Goal: Task Accomplishment & Management: Use online tool/utility

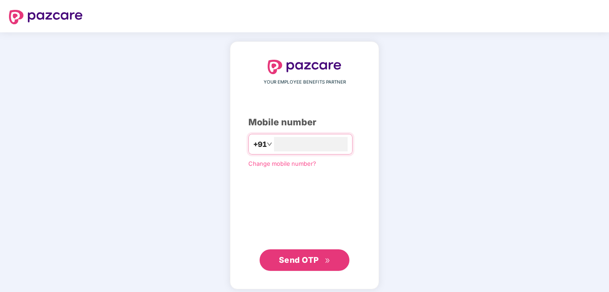
type input "**********"
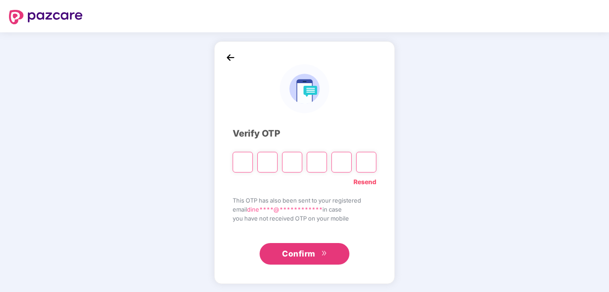
type input "*"
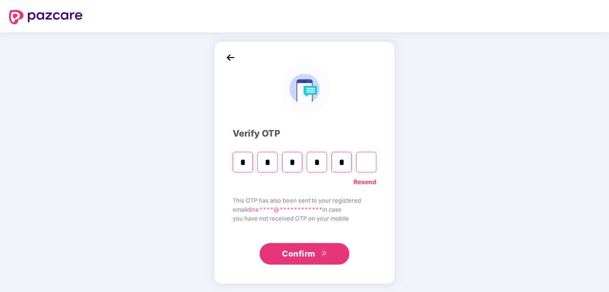
type input "*"
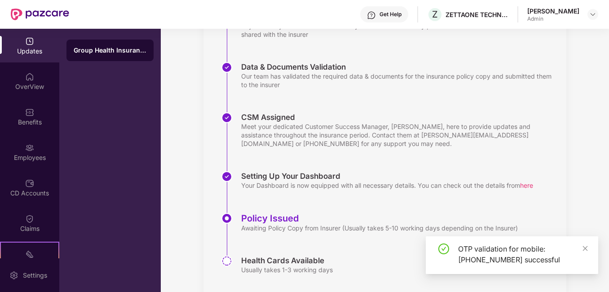
scroll to position [186, 0]
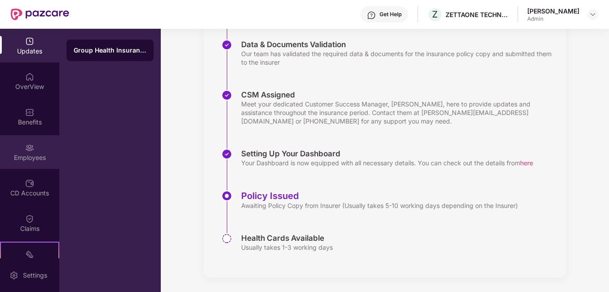
click at [30, 155] on div "Employees" at bounding box center [29, 157] width 59 height 9
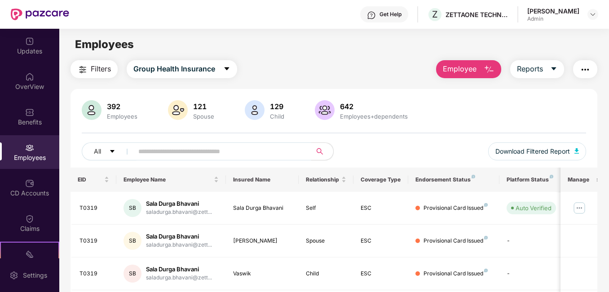
drag, startPoint x: 303, startPoint y: 109, endPoint x: 527, endPoint y: 83, distance: 225.4
click at [40, 189] on div "CD Accounts" at bounding box center [29, 193] width 59 height 9
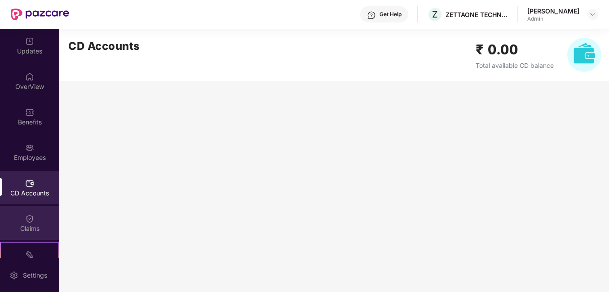
click at [35, 237] on div "Claims" at bounding box center [29, 223] width 59 height 34
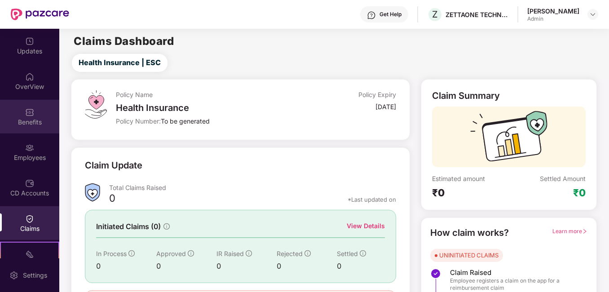
click at [44, 118] on div "Benefits" at bounding box center [29, 122] width 59 height 9
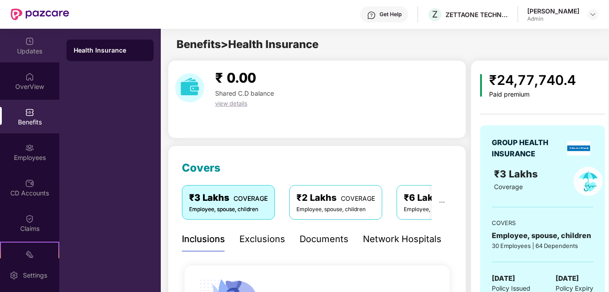
click at [40, 50] on div "Updates" at bounding box center [29, 51] width 59 height 9
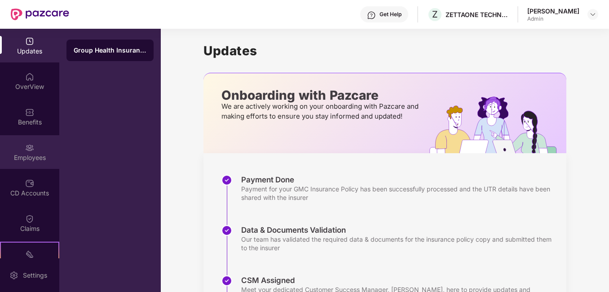
click at [24, 155] on div "Employees" at bounding box center [29, 157] width 59 height 9
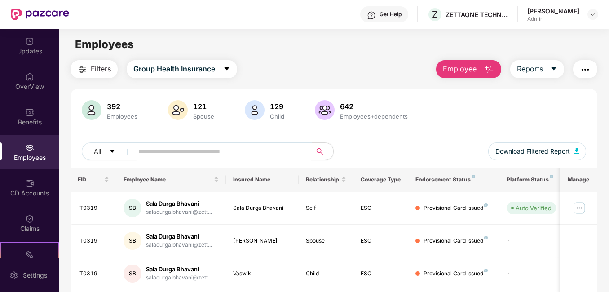
click at [183, 151] on input "text" at bounding box center [218, 151] width 161 height 13
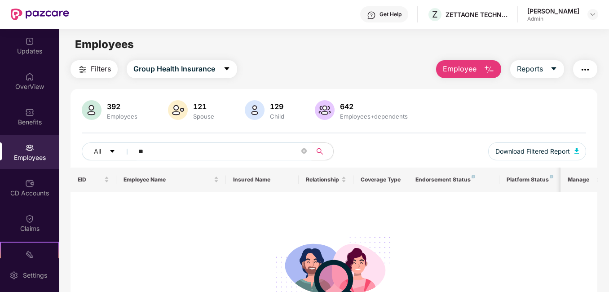
type input "*"
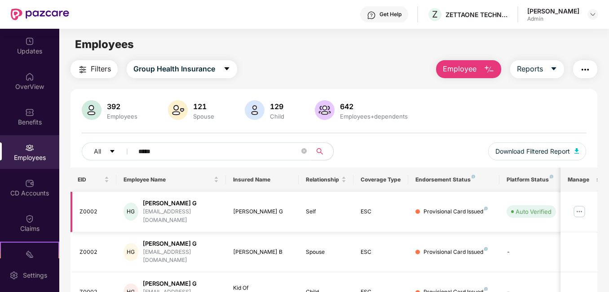
scroll to position [63, 0]
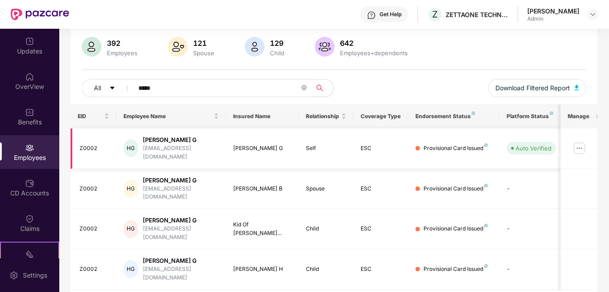
type input "*****"
click at [583, 148] on img at bounding box center [580, 148] width 14 height 14
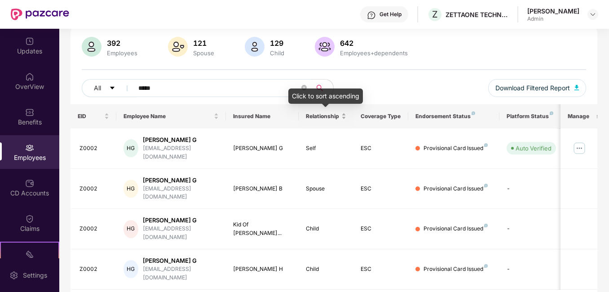
click at [329, 116] on span "Relationship" at bounding box center [323, 116] width 34 height 7
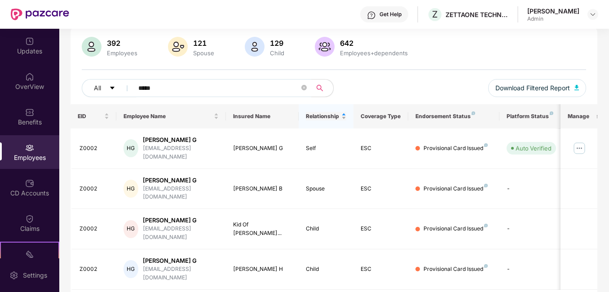
click at [329, 116] on span "Relationship" at bounding box center [323, 116] width 34 height 7
click at [250, 116] on th "Insured Name" at bounding box center [262, 116] width 73 height 24
click at [217, 160] on td "HG Hari Krishnan G hari@zettaone.com" at bounding box center [171, 149] width 110 height 40
click at [568, 88] on span "Download Filtered Report" at bounding box center [533, 88] width 75 height 10
